Goal: Task Accomplishment & Management: Manage account settings

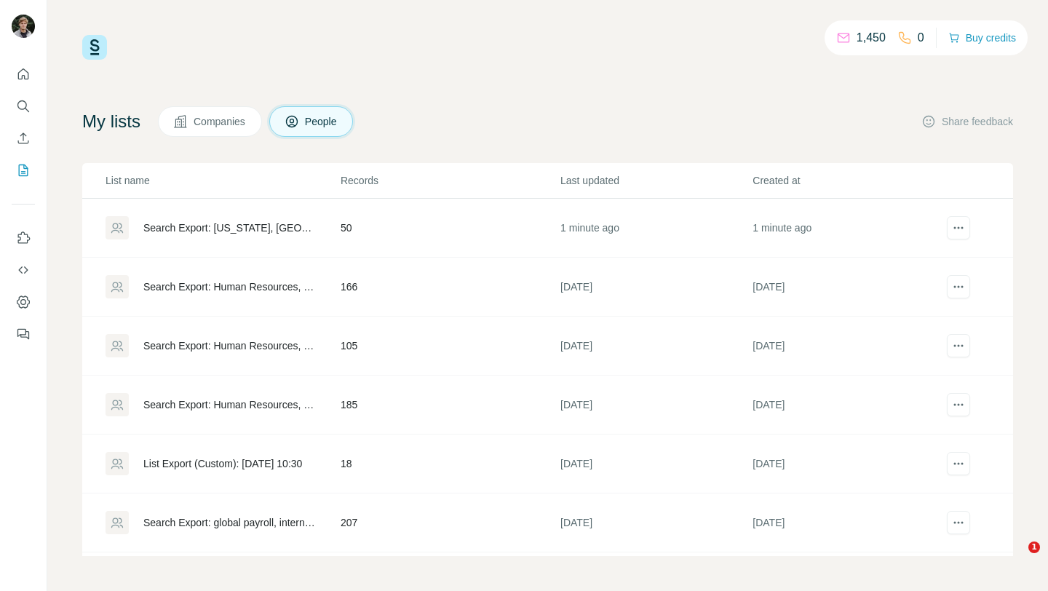
click at [477, 40] on div "1,450 0 Buy credits" at bounding box center [547, 47] width 931 height 25
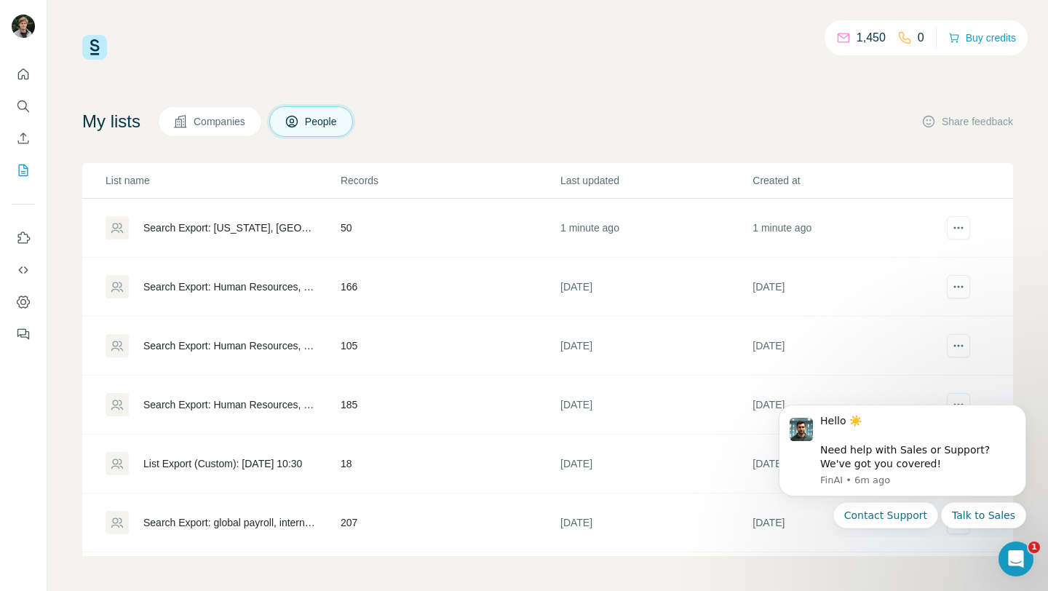
click at [559, 90] on div "1,450 0 Buy credits My lists Companies People Share feedback List name Records …" at bounding box center [547, 295] width 931 height 521
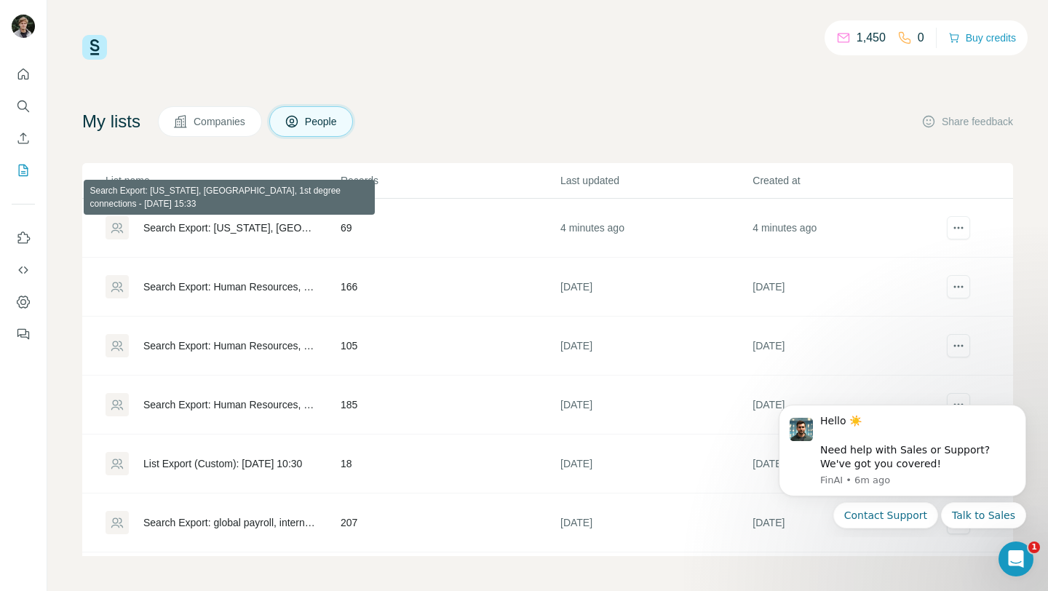
click at [237, 231] on div "Search Export: [US_STATE], [GEOGRAPHIC_DATA], 1st degree connections - [DATE] 1…" at bounding box center [229, 228] width 173 height 15
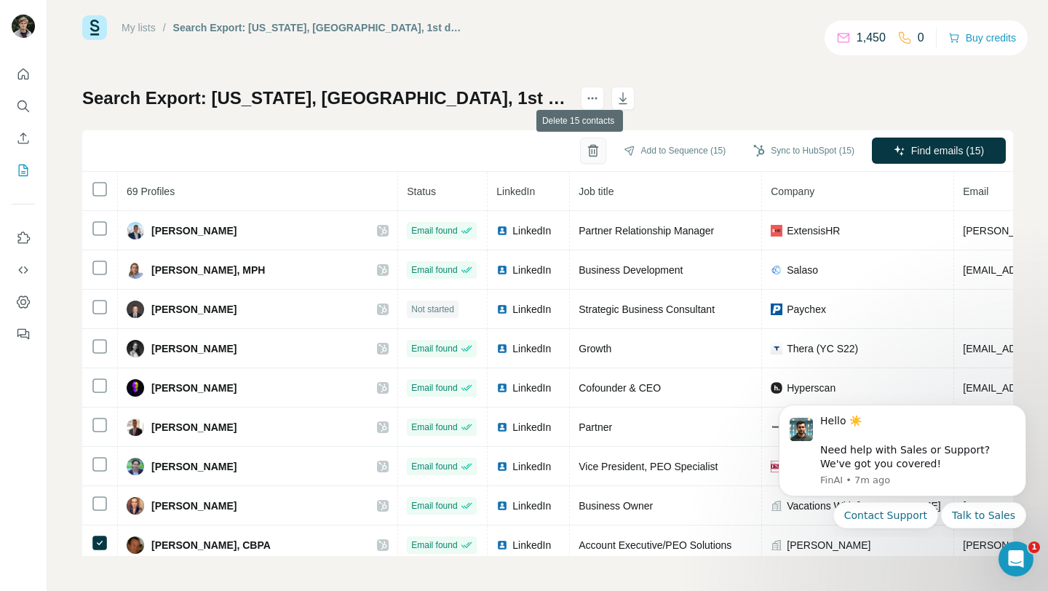
click at [586, 150] on icon "button" at bounding box center [593, 150] width 15 height 15
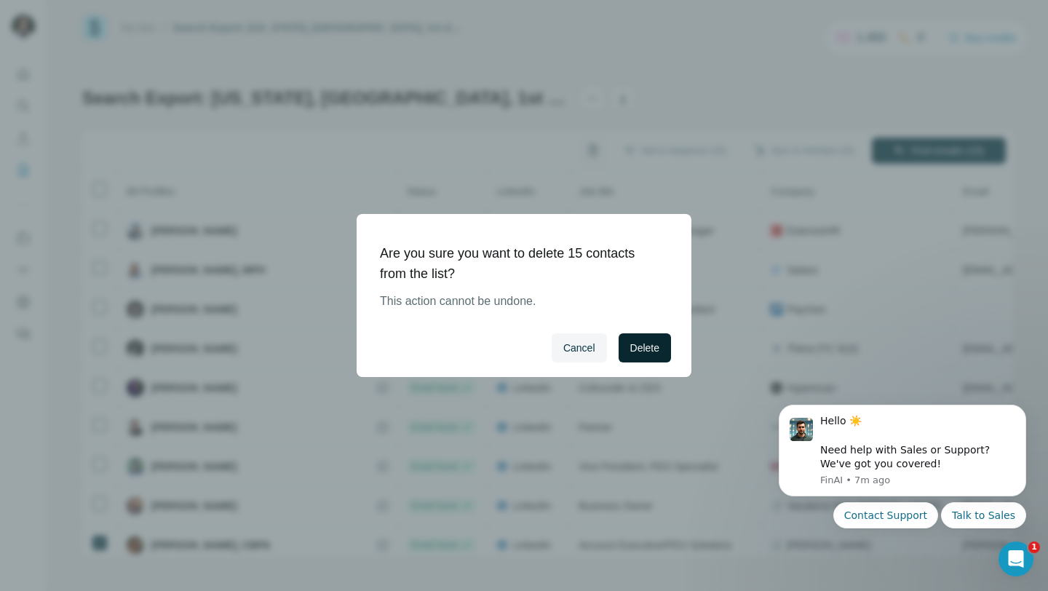
click at [638, 352] on span "Delete" at bounding box center [644, 348] width 29 height 15
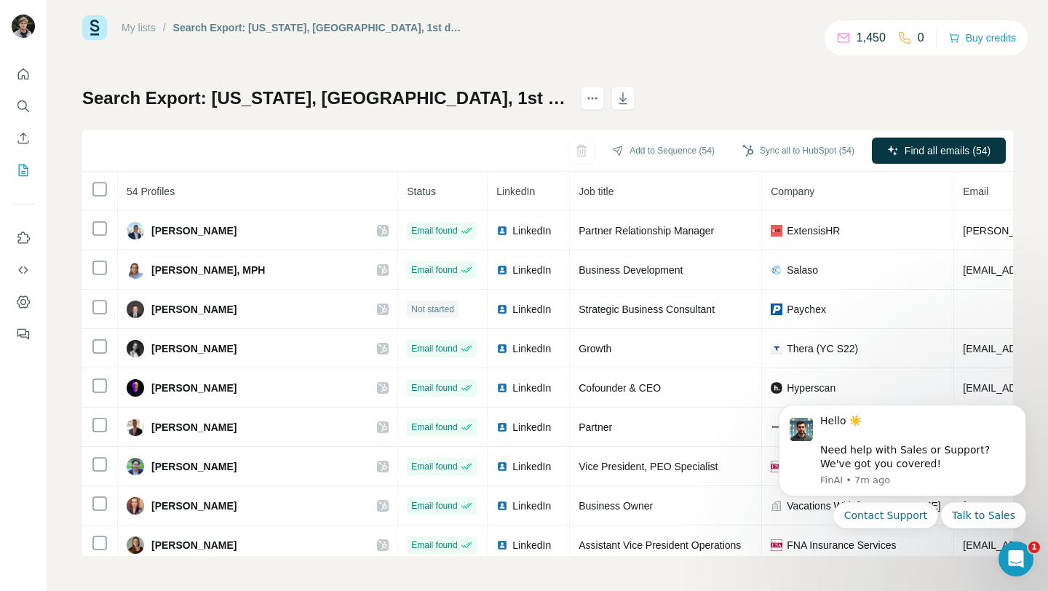
click at [65, 158] on div "My lists / Search Export: [US_STATE], [GEOGRAPHIC_DATA], 1st degree connections…" at bounding box center [547, 295] width 1001 height 591
click at [627, 99] on icon "button" at bounding box center [623, 100] width 7 height 4
click at [318, 127] on div "Search Export: [US_STATE], [GEOGRAPHIC_DATA], 1st degree connections - [DATE] 1…" at bounding box center [547, 322] width 931 height 470
click at [819, 103] on div "Search Export: [US_STATE], [GEOGRAPHIC_DATA], 1st degree connections - [DATE] 1…" at bounding box center [547, 322] width 931 height 470
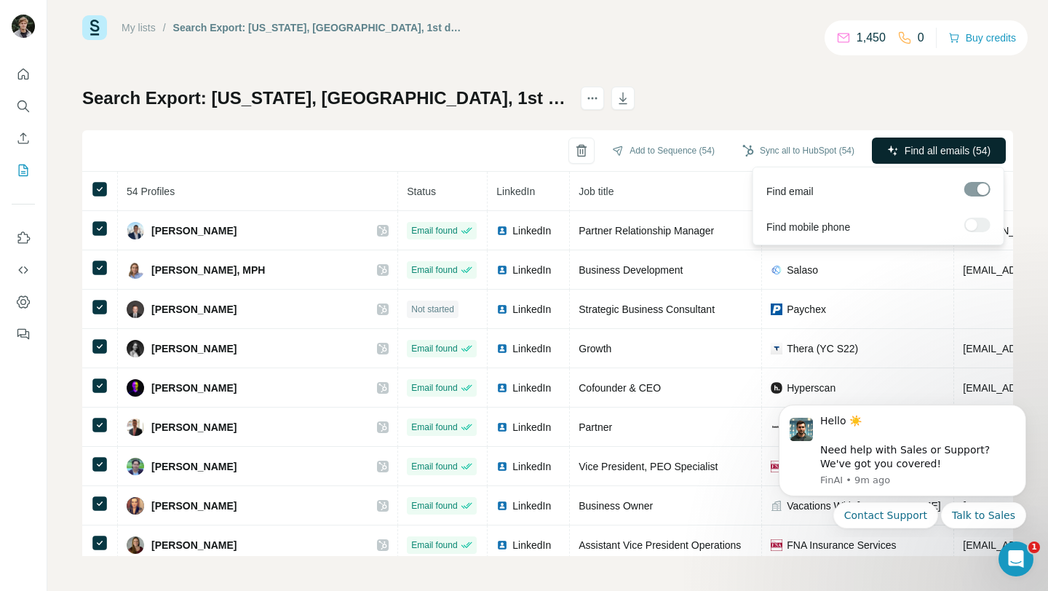
click at [939, 148] on span "Find all emails (54)" at bounding box center [948, 150] width 86 height 15
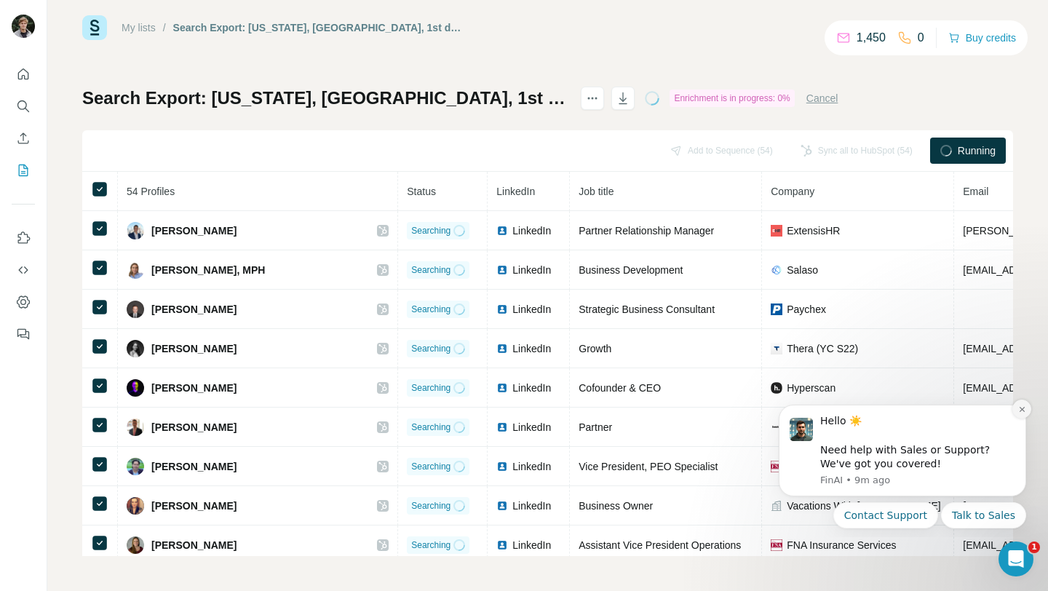
click at [1015, 409] on button "Dismiss notification" at bounding box center [1022, 409] width 19 height 19
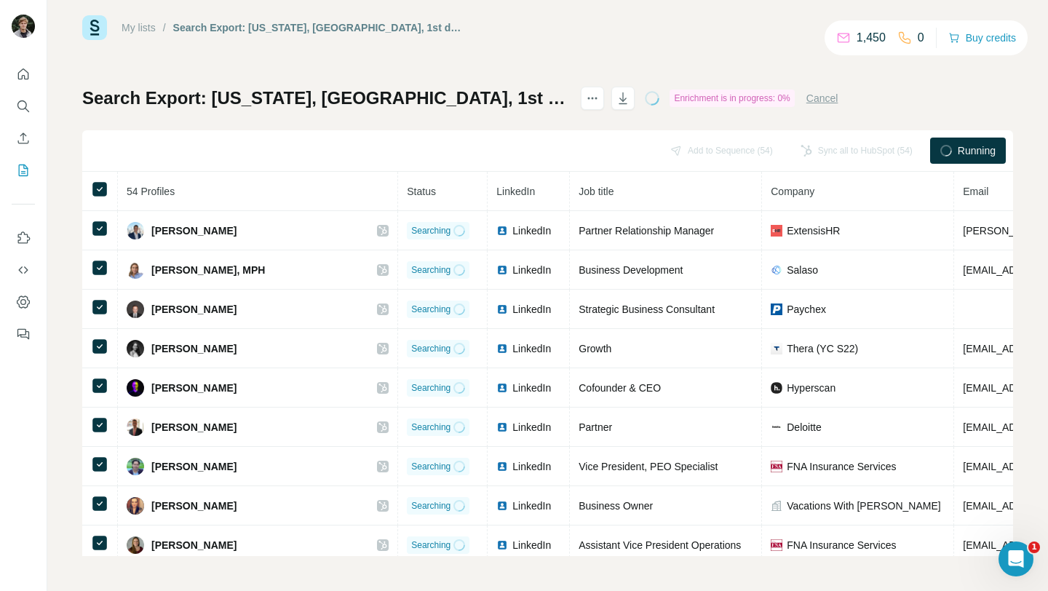
click at [1030, 65] on div "My lists / Search Export: [US_STATE], [GEOGRAPHIC_DATA], 1st degree connections…" at bounding box center [547, 295] width 1001 height 591
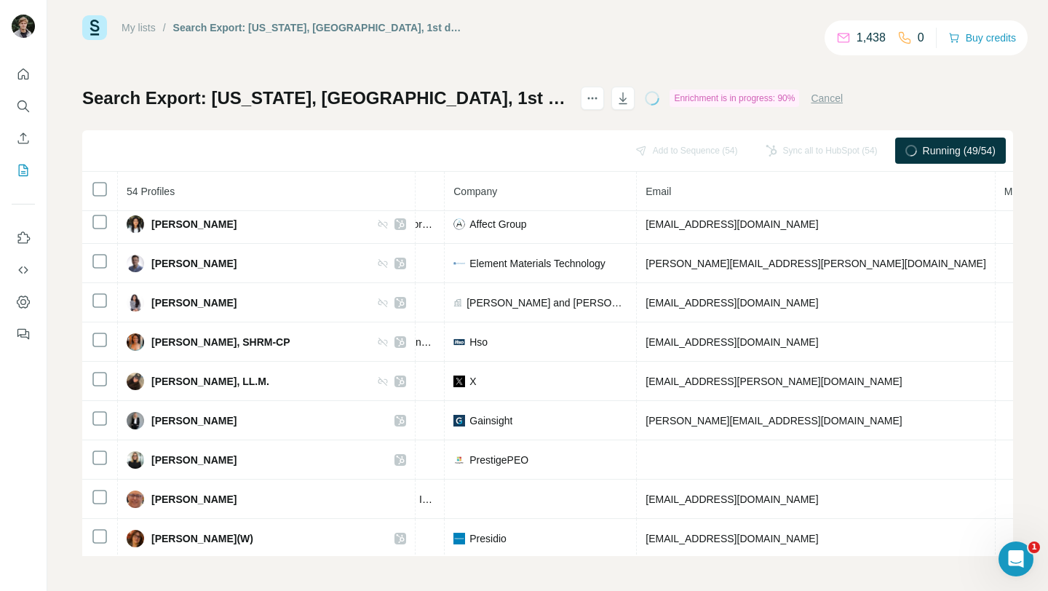
scroll to position [1778, 335]
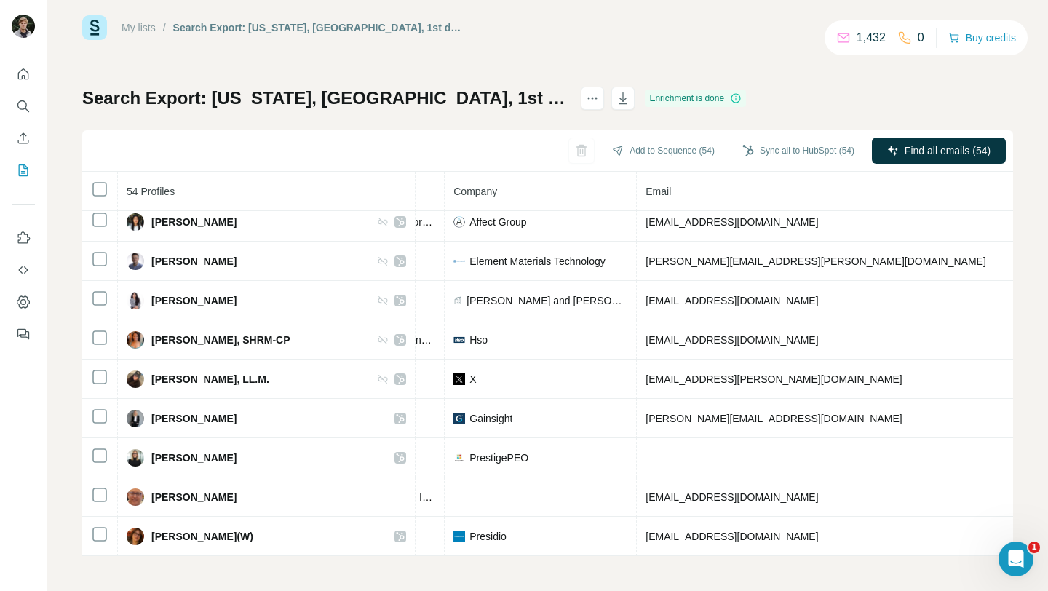
click at [873, 90] on div "Search Export: [US_STATE], [GEOGRAPHIC_DATA], 1st degree connections - [DATE] 1…" at bounding box center [547, 322] width 931 height 470
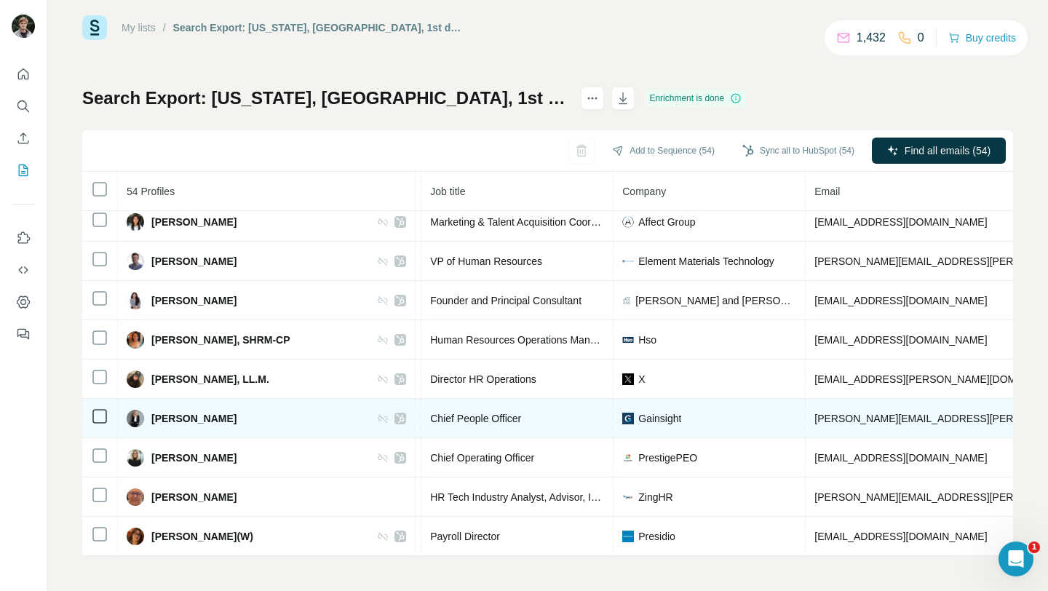
scroll to position [1778, 178]
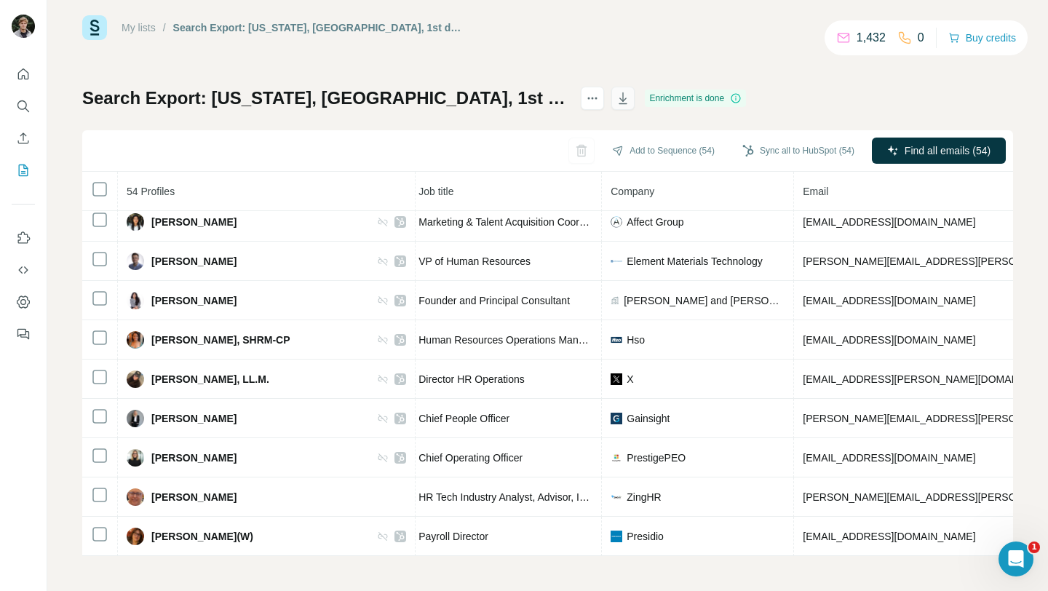
click at [630, 102] on icon "button" at bounding box center [623, 98] width 15 height 15
